Goal: Find specific page/section: Find specific page/section

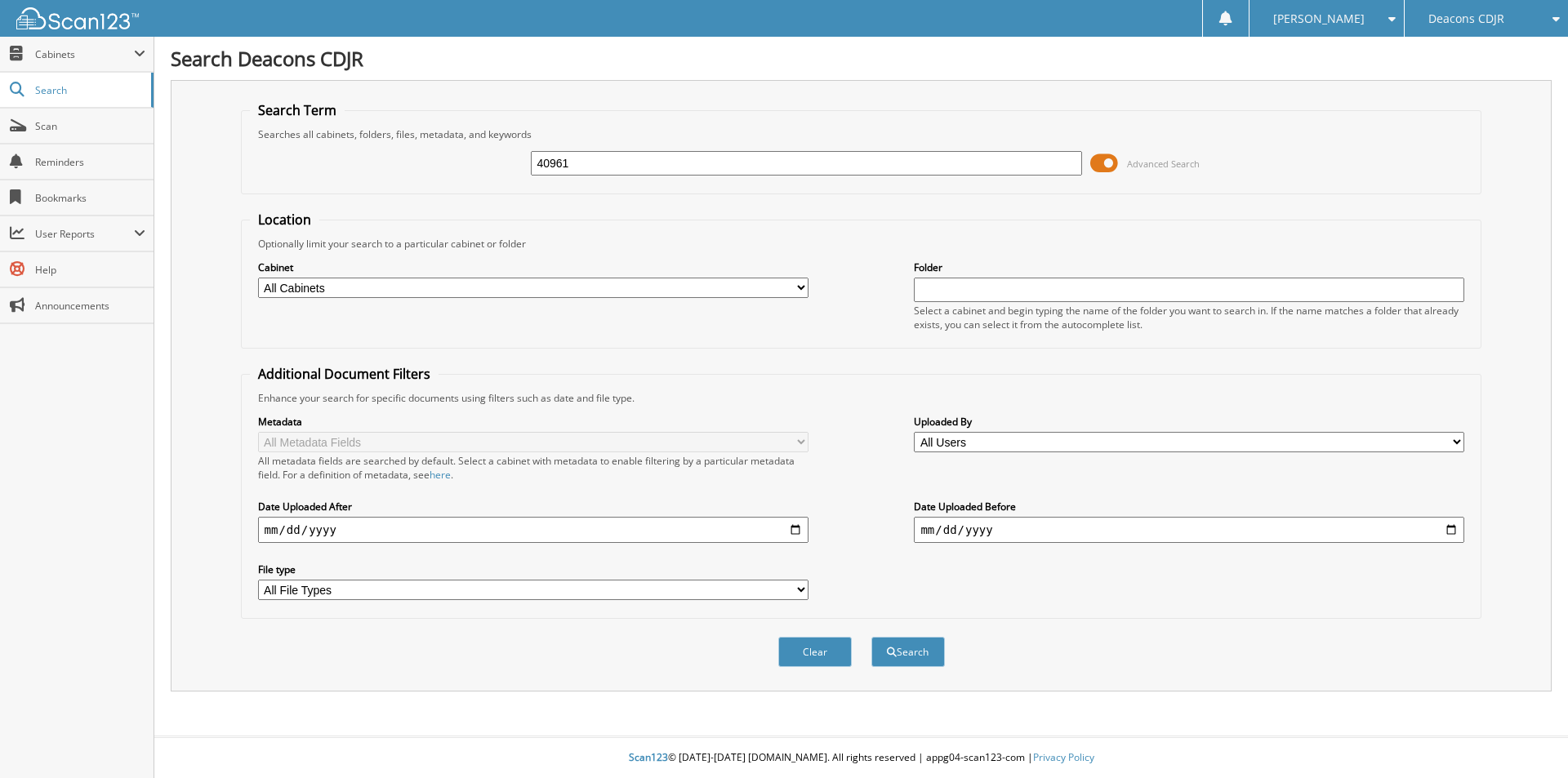
type input "40961"
click at [871, 637] on button "Search" at bounding box center [907, 651] width 73 height 30
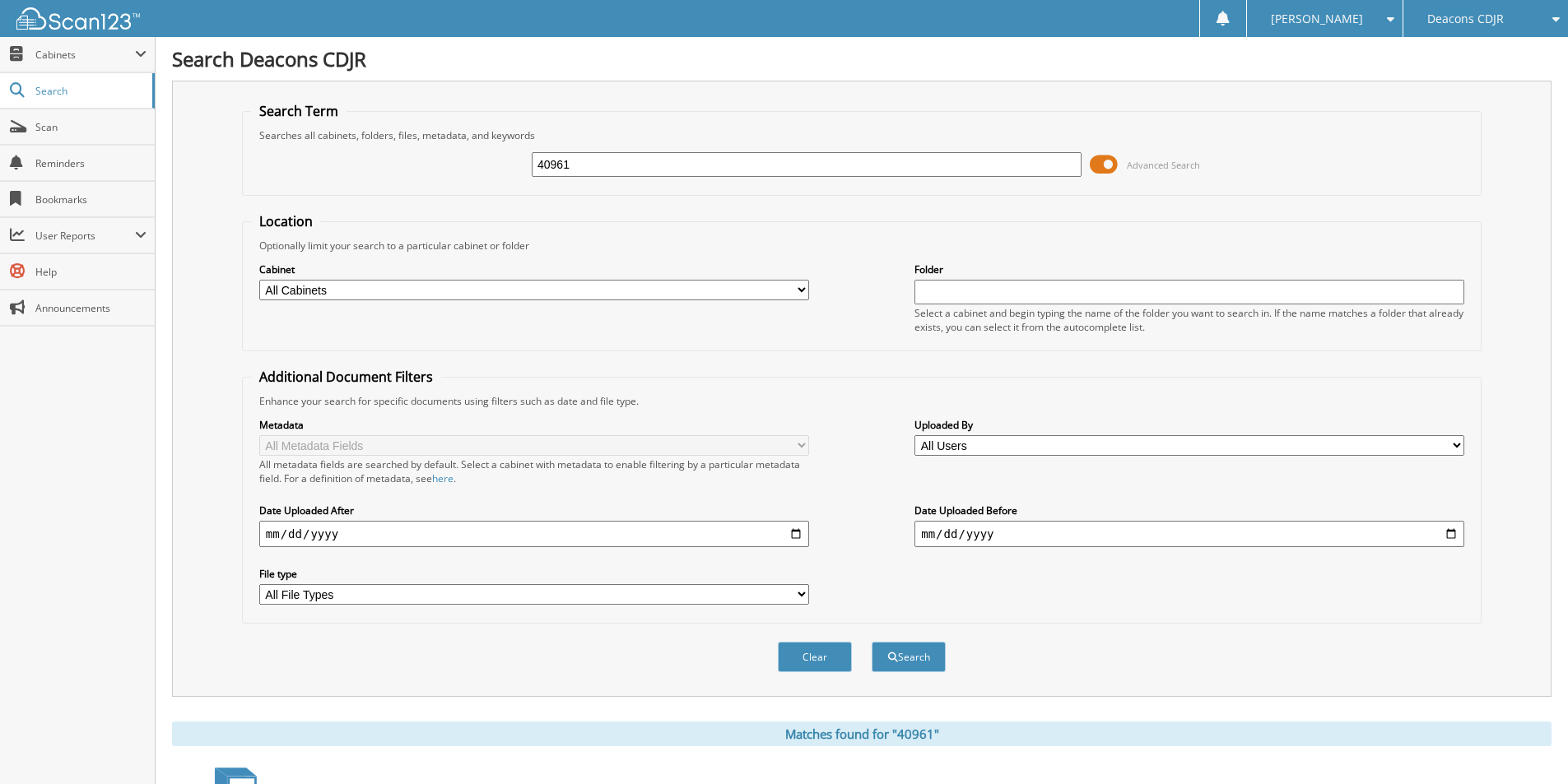
scroll to position [411, 0]
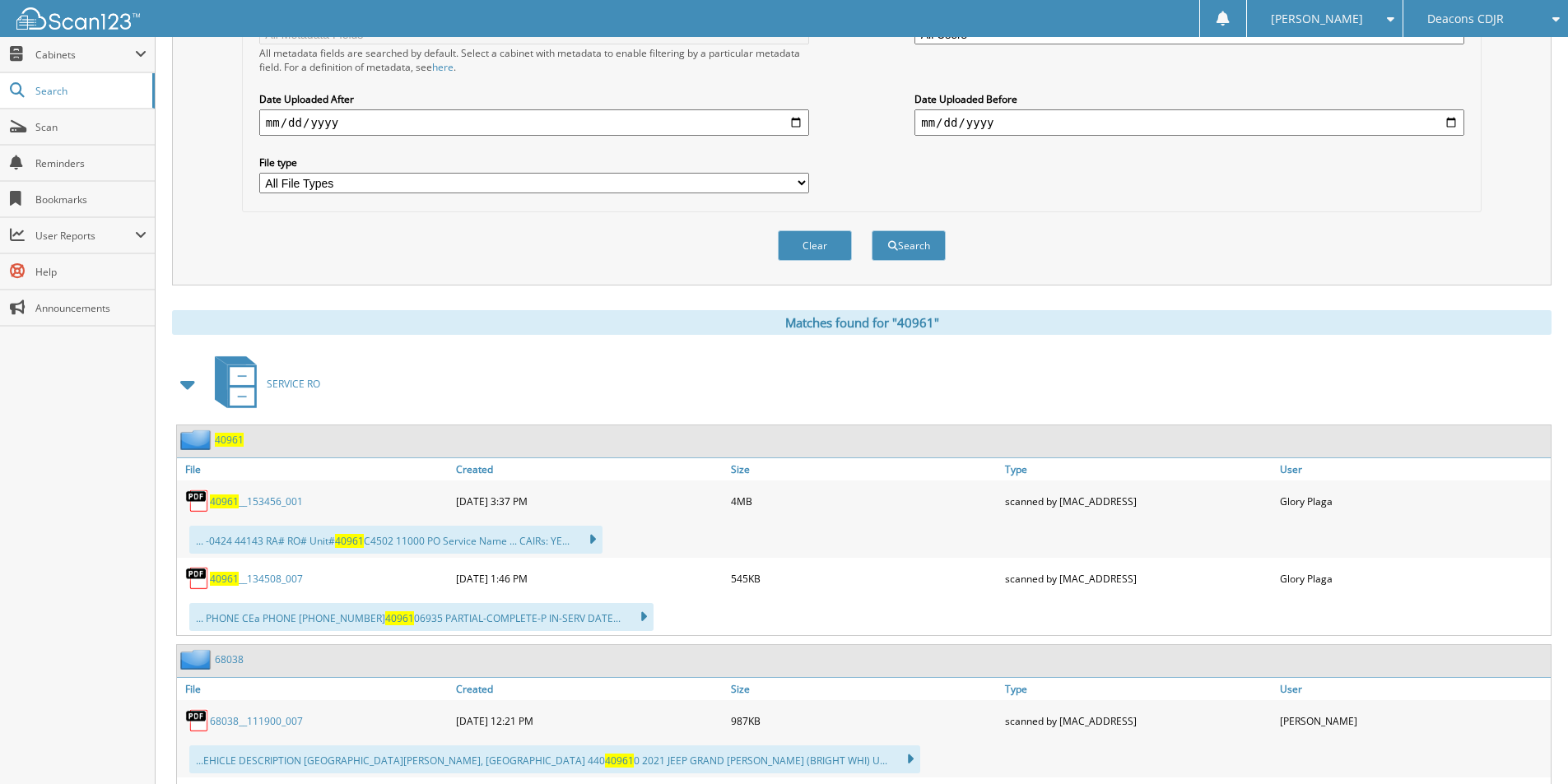
click at [236, 503] on span "40961" at bounding box center [224, 501] width 29 height 14
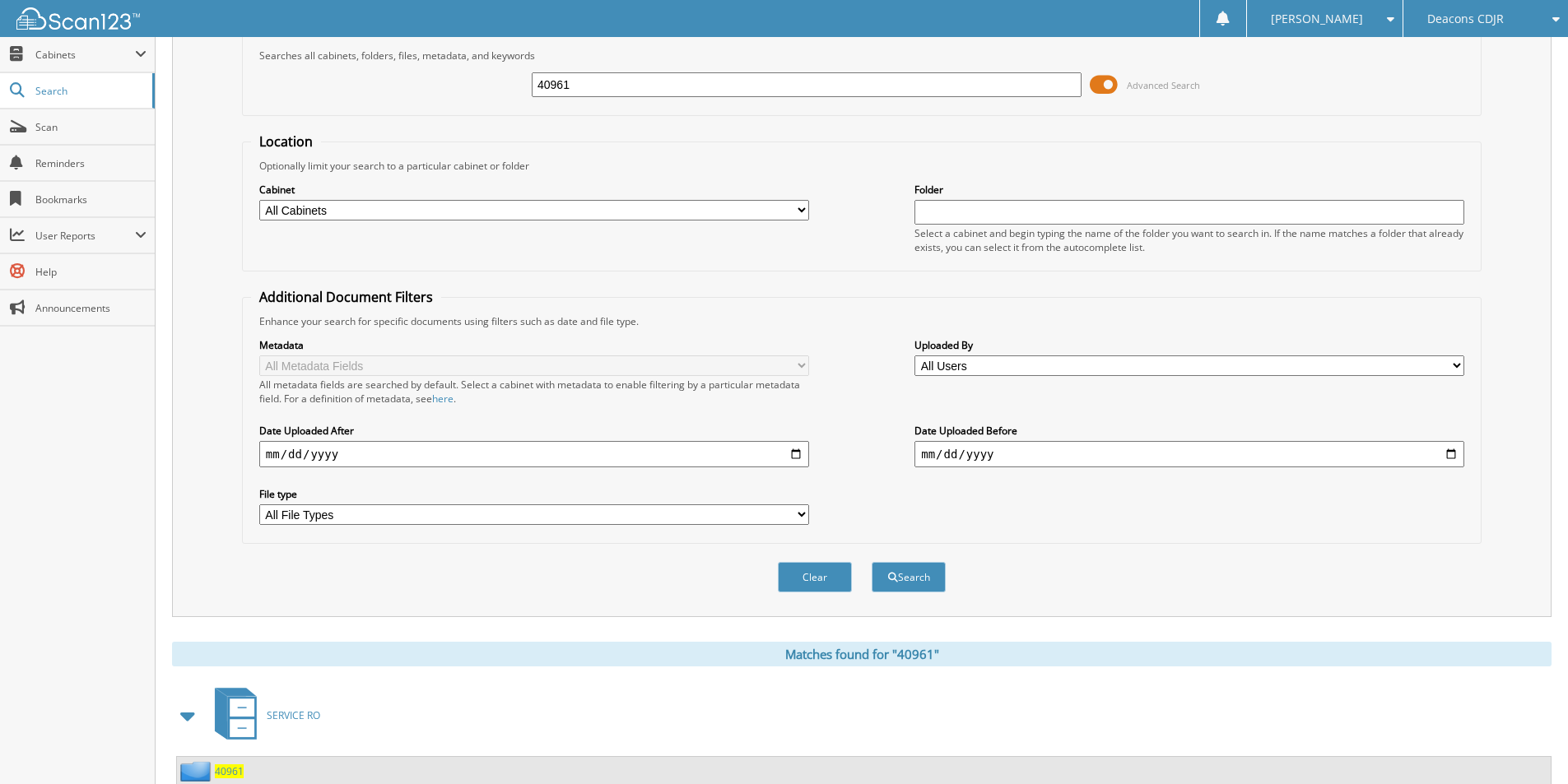
scroll to position [0, 0]
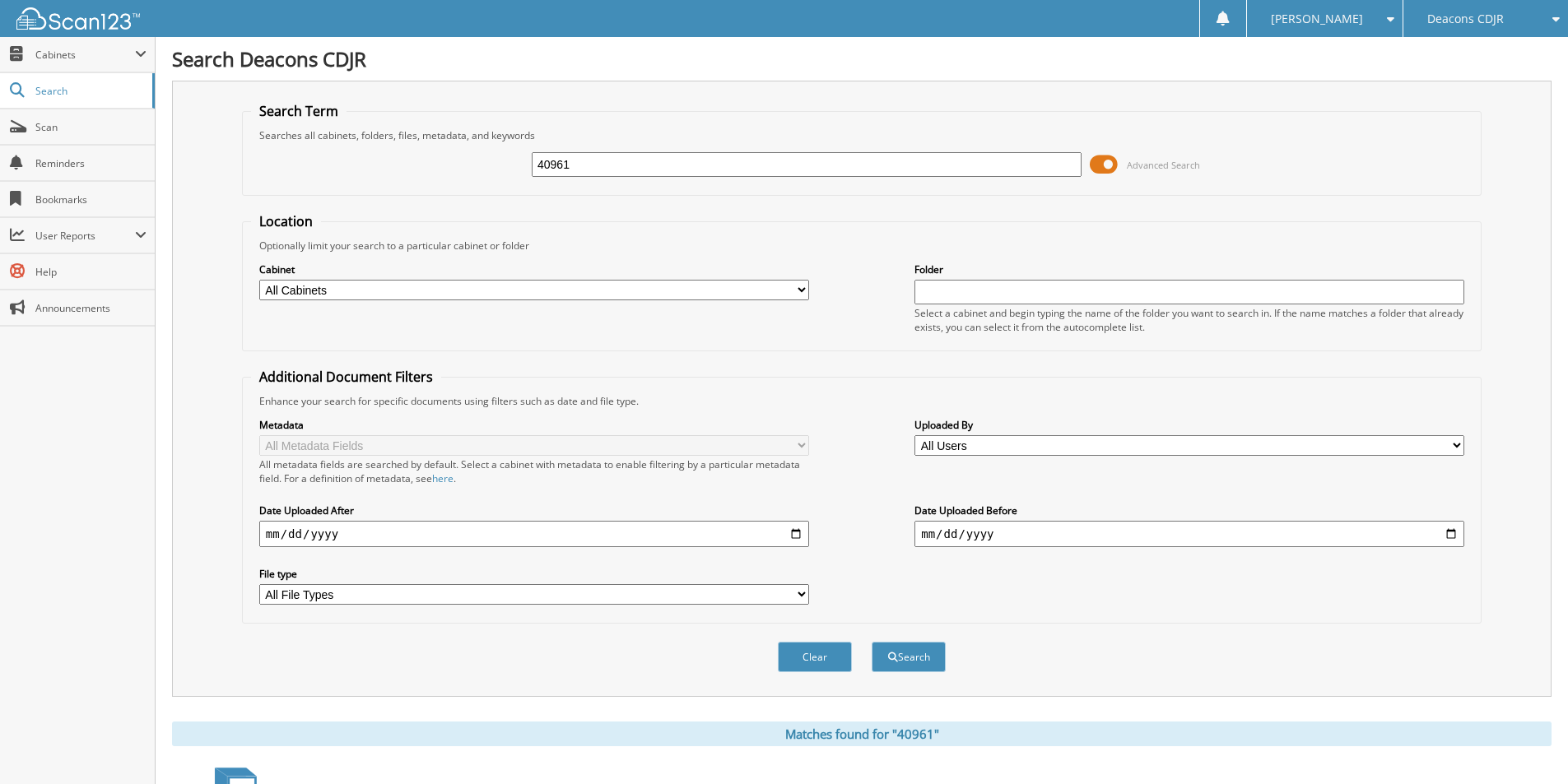
drag, startPoint x: 659, startPoint y: 153, endPoint x: 448, endPoint y: 171, distance: 211.8
click at [448, 171] on div "40961 Advanced Search" at bounding box center [861, 165] width 1222 height 45
type input "41913"
click at [871, 642] on button "Search" at bounding box center [908, 657] width 74 height 31
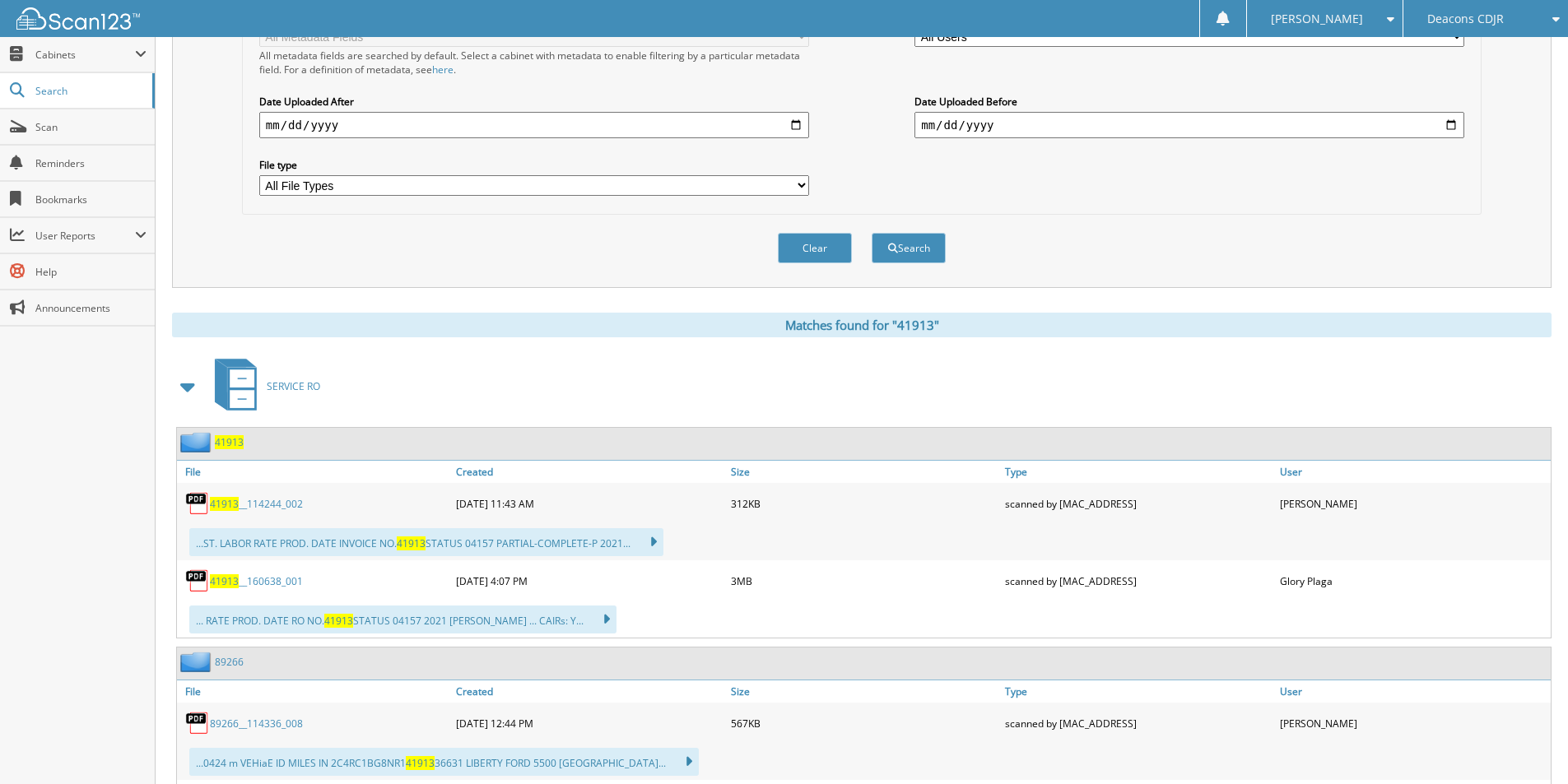
scroll to position [411, 0]
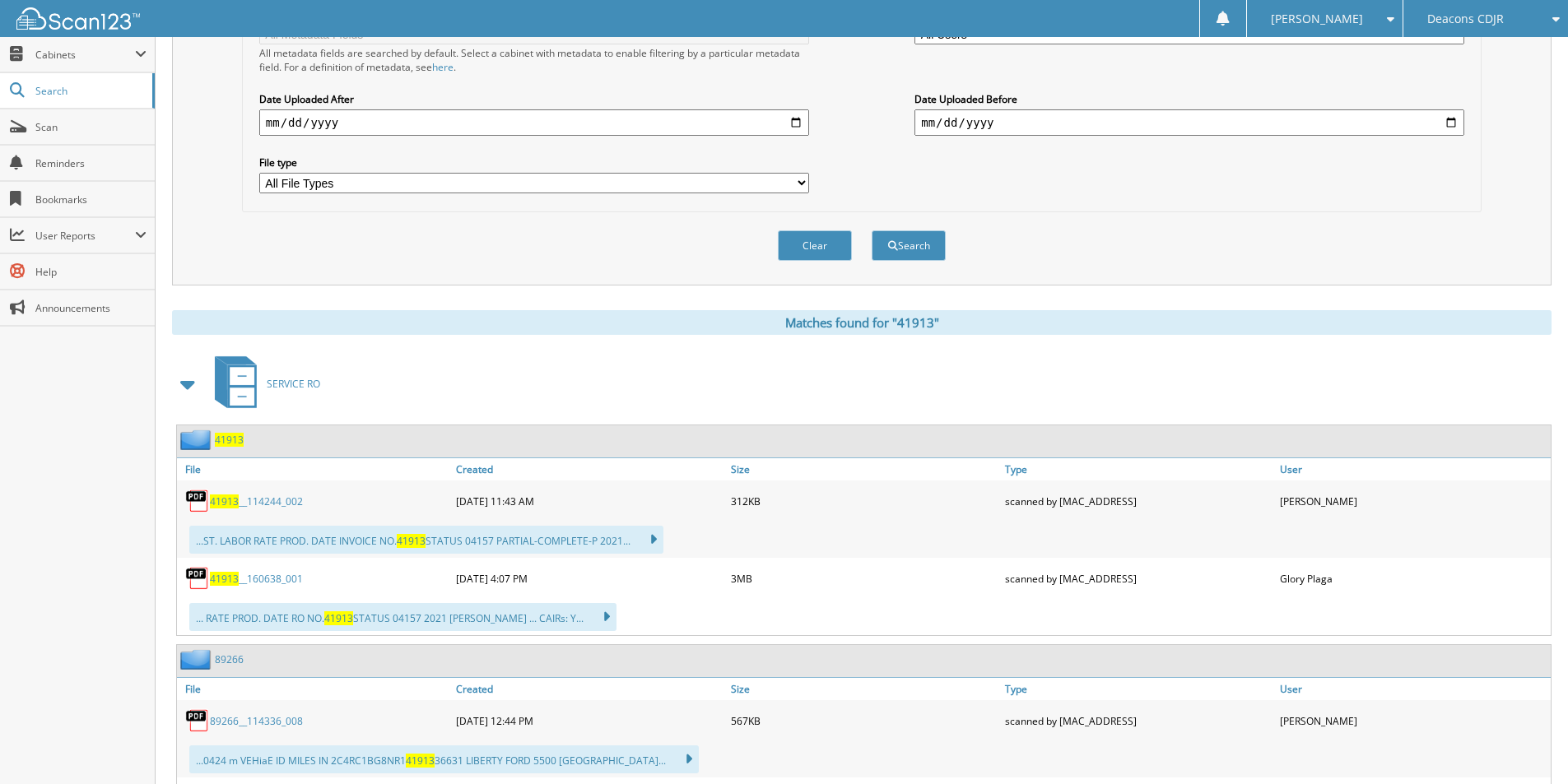
click at [249, 580] on link "41913 __160638_001" at bounding box center [256, 579] width 93 height 14
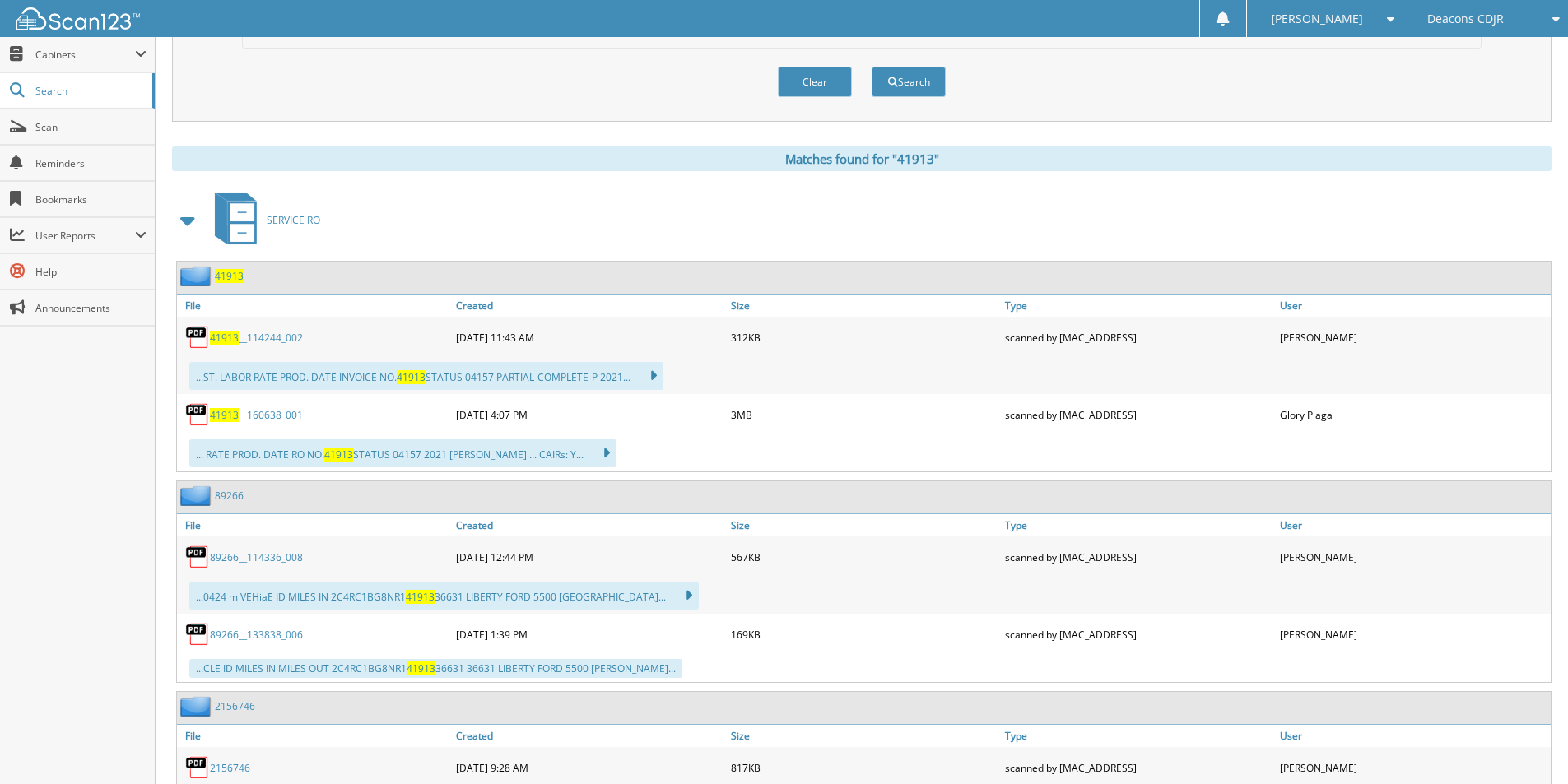
scroll to position [576, 0]
click at [229, 414] on span "41913" at bounding box center [224, 414] width 29 height 14
